Goal: Task Accomplishment & Management: Manage account settings

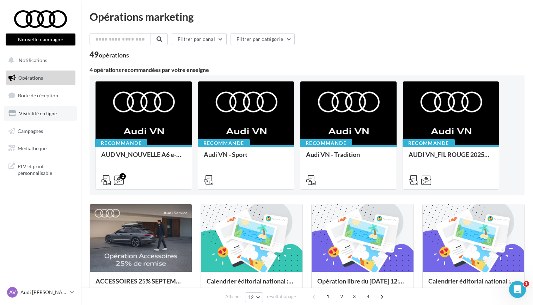
click at [41, 112] on span "Visibilité en ligne" at bounding box center [38, 113] width 38 height 6
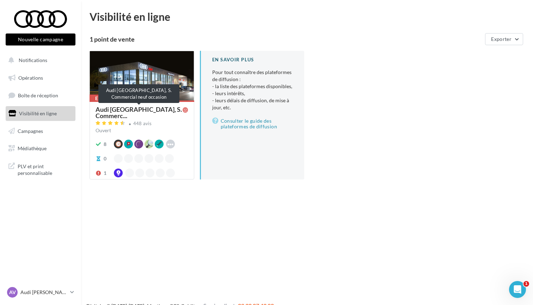
click at [132, 109] on span "Audi [GEOGRAPHIC_DATA], S. Commerc..." at bounding box center [139, 112] width 87 height 13
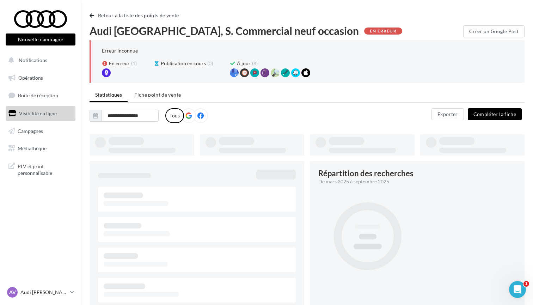
type input "**********"
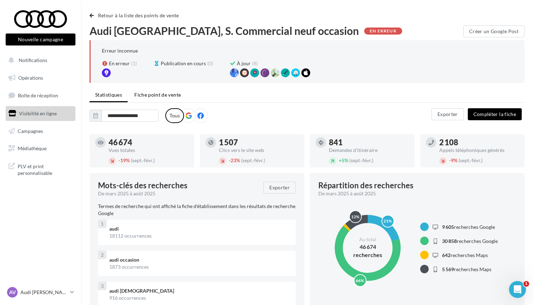
click at [152, 95] on span "Fiche point de vente" at bounding box center [157, 95] width 47 height 6
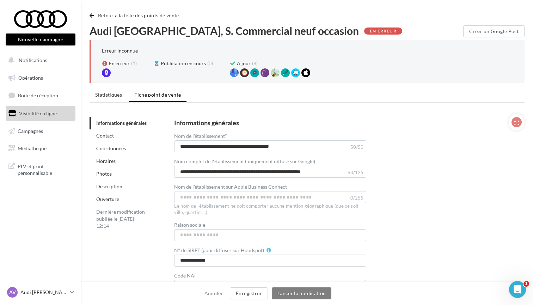
click at [106, 161] on link "Horaires" at bounding box center [105, 161] width 19 height 6
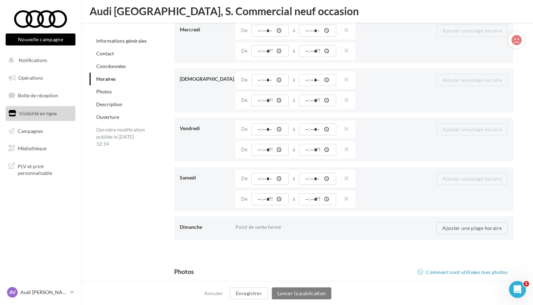
scroll to position [818, 0]
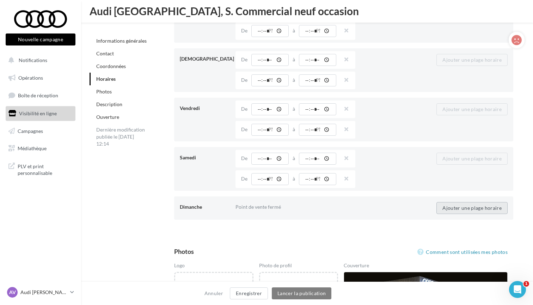
click at [485, 205] on button "Ajouter une plage horaire" at bounding box center [471, 208] width 71 height 12
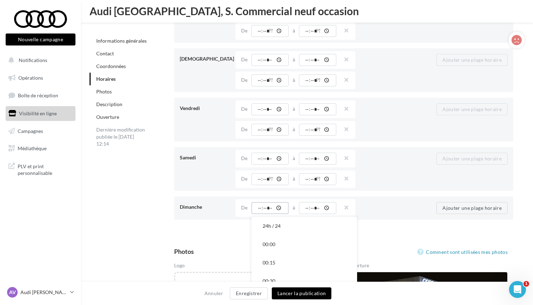
click at [263, 206] on input "time" at bounding box center [269, 208] width 37 height 12
click at [279, 228] on button "10:00" at bounding box center [304, 227] width 106 height 18
click at [311, 209] on input "time" at bounding box center [317, 208] width 37 height 12
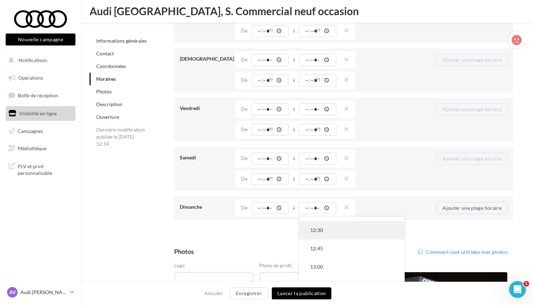
click at [323, 230] on button "12:30" at bounding box center [352, 230] width 106 height 18
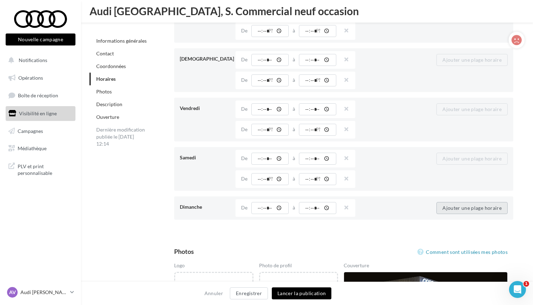
click at [441, 207] on button "Ajouter une plage horaire" at bounding box center [471, 208] width 71 height 12
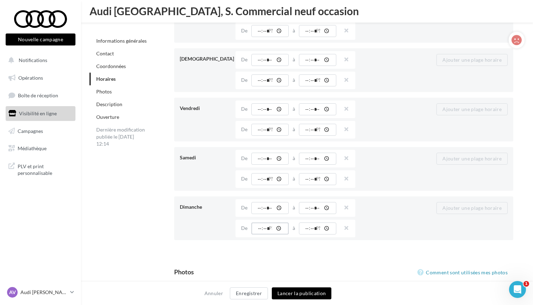
click at [261, 224] on input "time" at bounding box center [269, 228] width 37 height 12
click at [273, 259] on button "14:00" at bounding box center [304, 257] width 106 height 18
click at [310, 226] on input "time" at bounding box center [317, 228] width 37 height 12
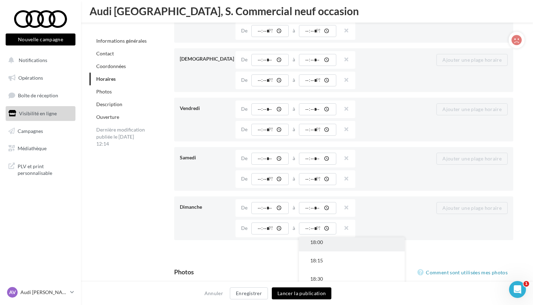
click at [321, 241] on button "18:00" at bounding box center [352, 242] width 106 height 18
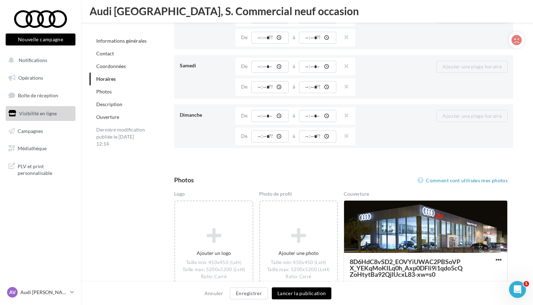
scroll to position [921, 0]
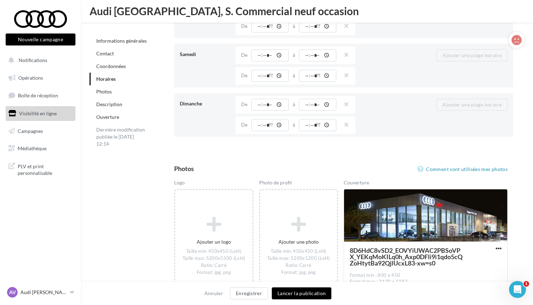
click at [294, 297] on button "Lancer la publication" at bounding box center [302, 293] width 60 height 12
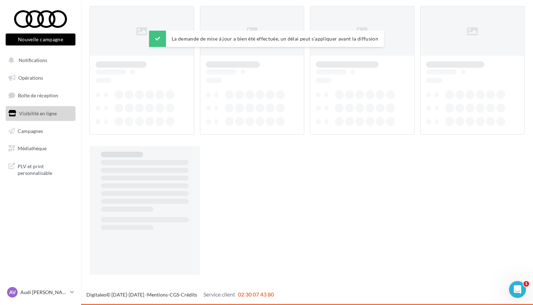
scroll to position [11, 0]
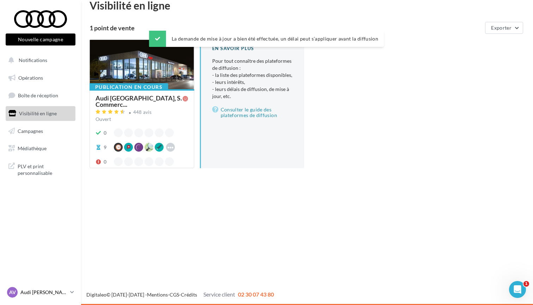
click at [36, 292] on p "Audi [PERSON_NAME]" at bounding box center [43, 292] width 47 height 7
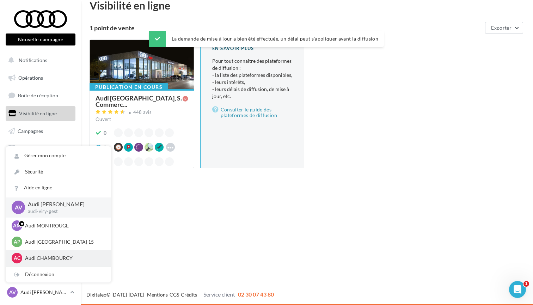
click at [42, 259] on p "Audi CHAMBOURCY" at bounding box center [64, 258] width 78 height 7
